Goal: Communication & Community: Answer question/provide support

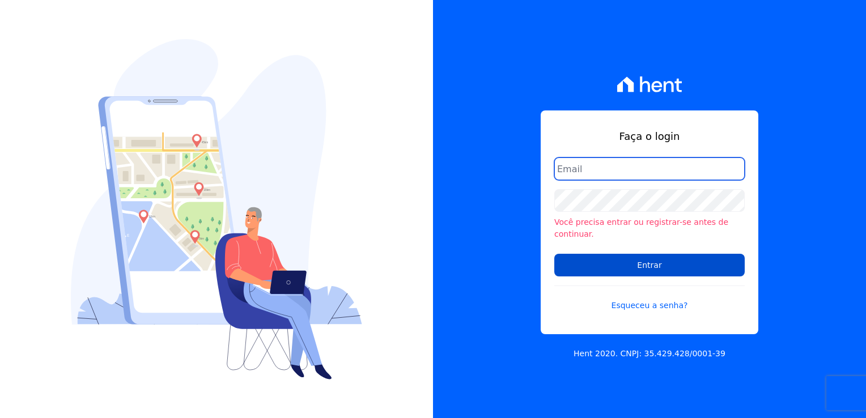
type input "bruna.gomes@ctvconstrutora.com.br"
click at [604, 262] on input "Entrar" at bounding box center [649, 265] width 190 height 23
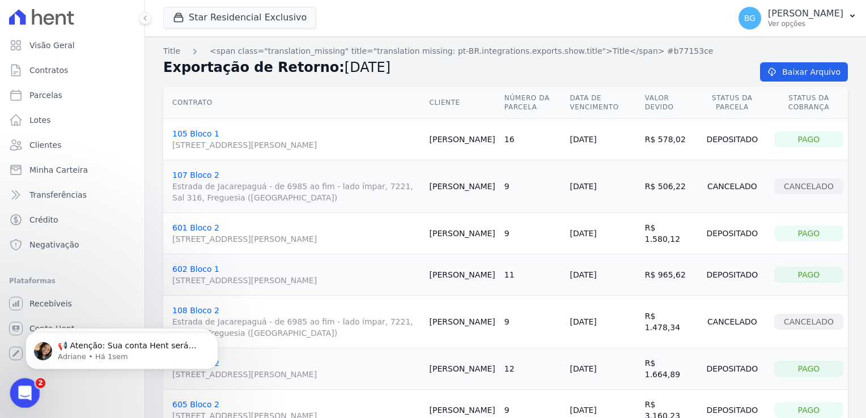
click at [14, 392] on icon "Abertura do Messenger da Intercom" at bounding box center [23, 391] width 19 height 19
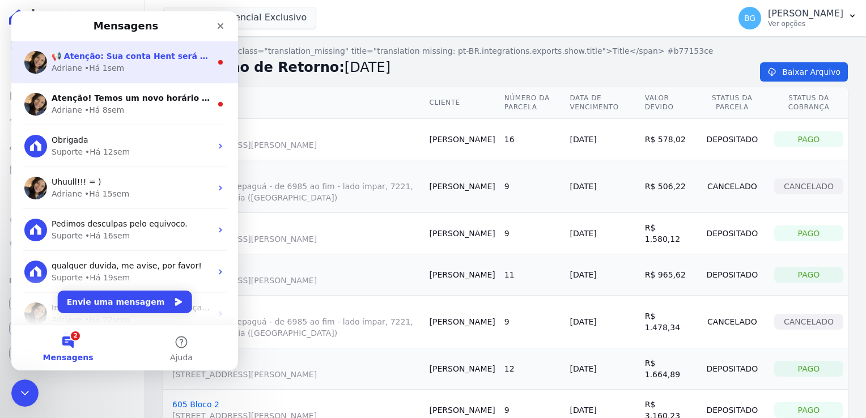
click at [158, 70] on div "Adriane • Há 1sem" at bounding box center [132, 68] width 160 height 12
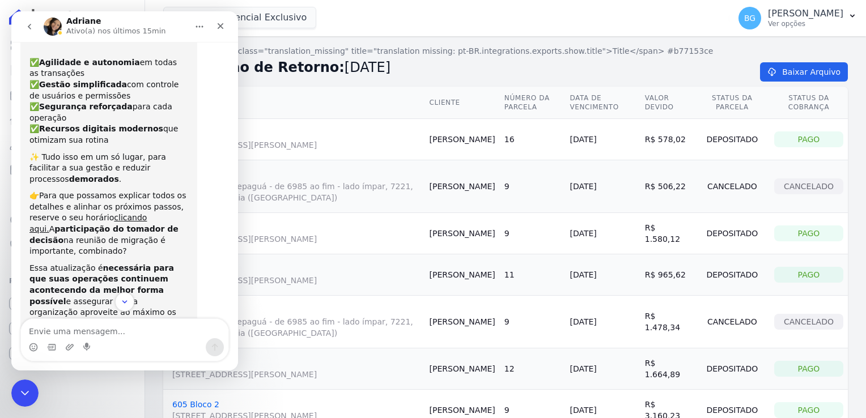
scroll to position [135, 0]
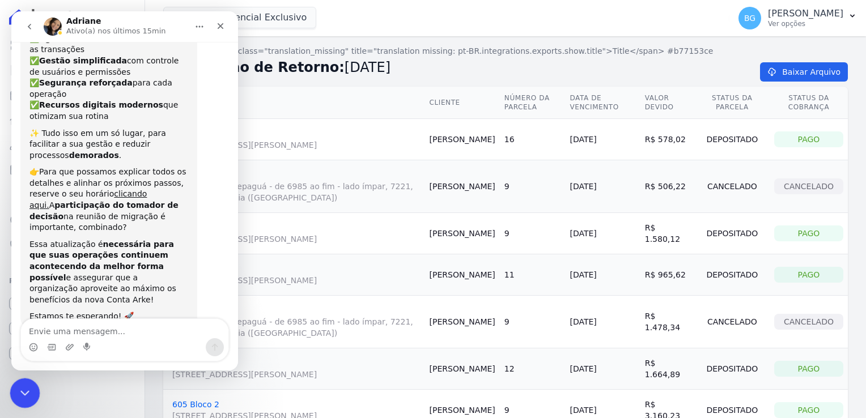
click at [27, 394] on icon "Encerramento do Messenger da Intercom" at bounding box center [23, 392] width 14 height 14
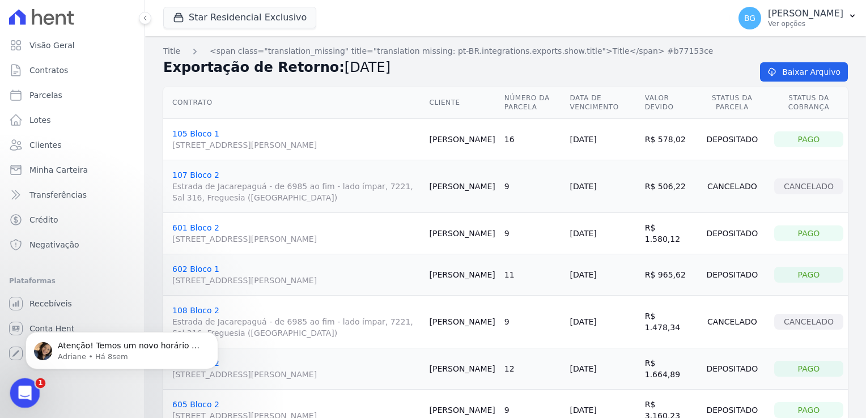
scroll to position [0, 0]
click at [36, 391] on div "Abertura do Messenger da Intercom" at bounding box center [23, 391] width 37 height 37
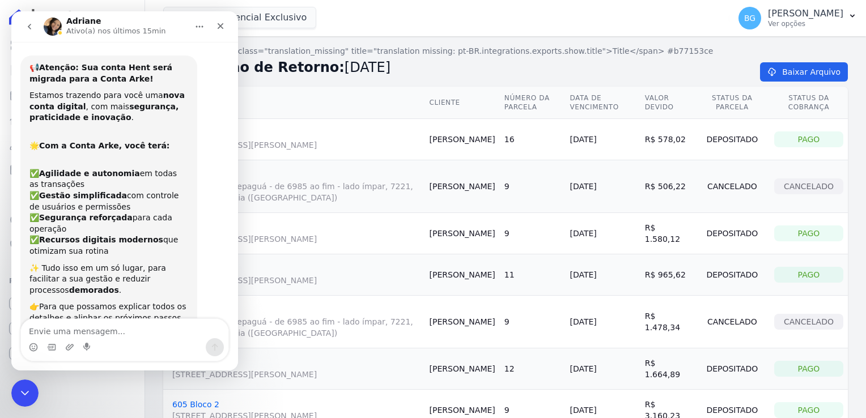
scroll to position [135, 0]
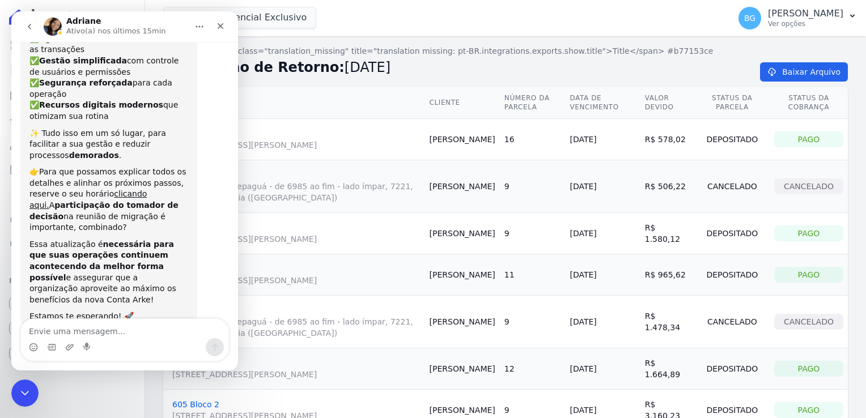
click at [28, 27] on icon "go back" at bounding box center [29, 26] width 9 height 9
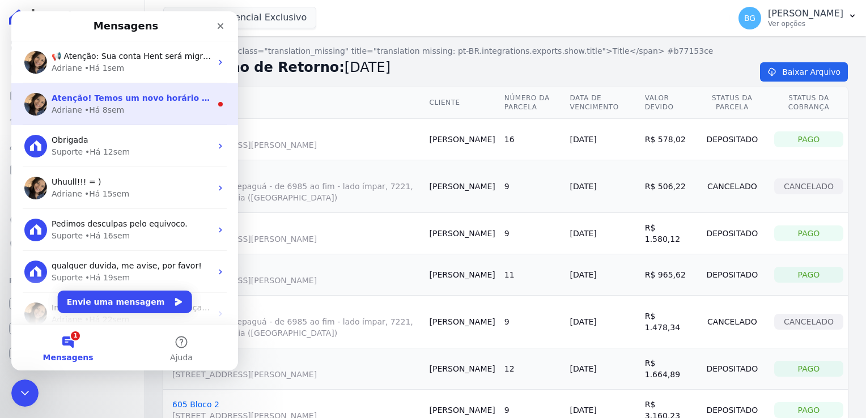
click at [67, 120] on div "Atenção! Temos um novo horário de atendimento 😊 Pensando em melhorar ainda mais…" at bounding box center [124, 104] width 227 height 42
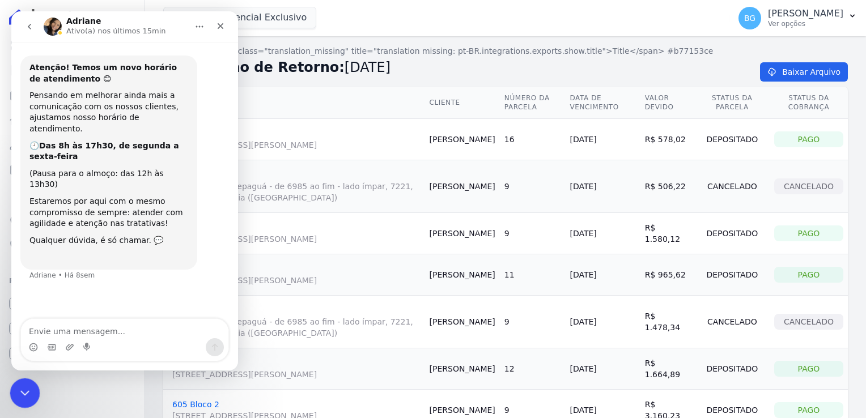
click at [11, 391] on div "Encerramento do Messenger da Intercom" at bounding box center [23, 391] width 27 height 27
